Goal: Check status: Check status

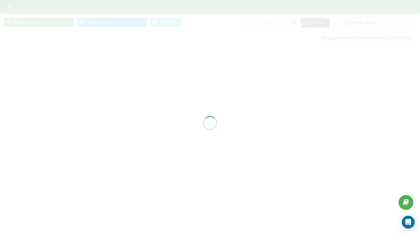
click at [104, 119] on div at bounding box center [210, 123] width 420 height 246
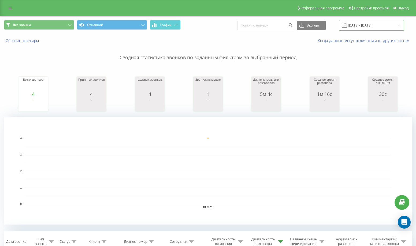
click at [356, 22] on input "[DATE] - [DATE]" at bounding box center [371, 25] width 65 height 10
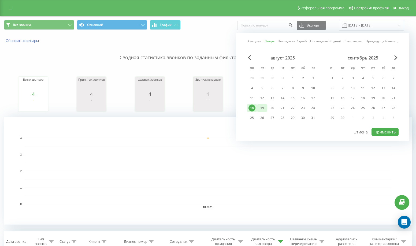
click at [265, 110] on div "19" at bounding box center [262, 108] width 10 height 8
click at [384, 131] on button "Применить" at bounding box center [384, 132] width 27 height 8
type input "[DATE] - [DATE]"
